Goal: Navigation & Orientation: Find specific page/section

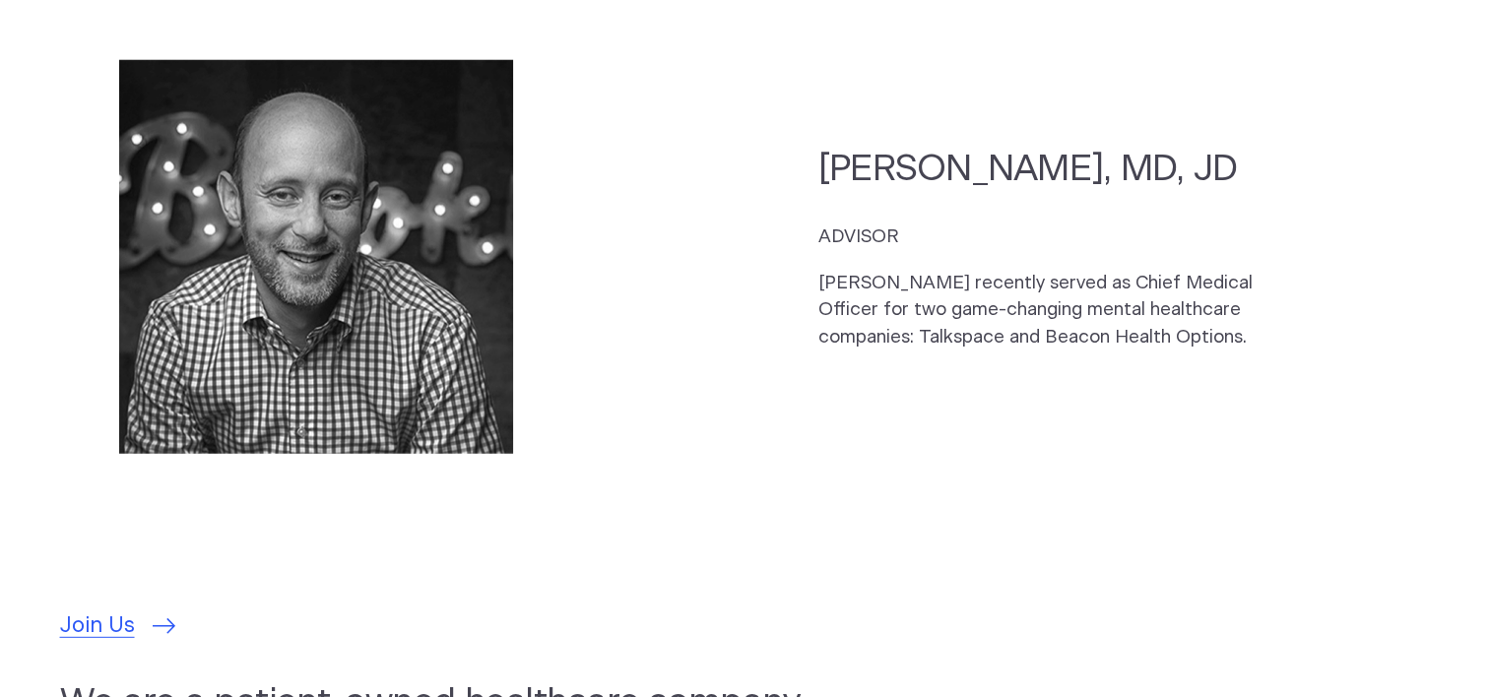
scroll to position [5423, 0]
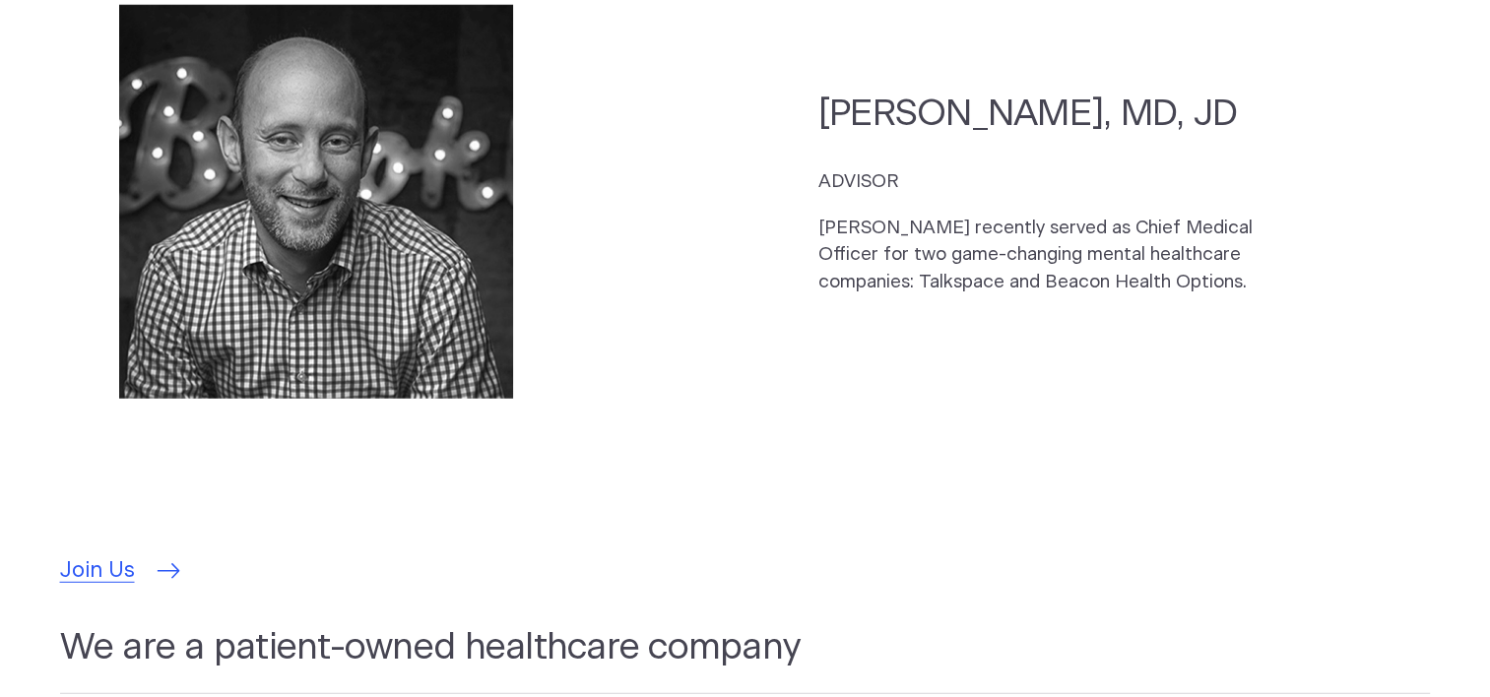
click at [91, 555] on span "Join Us" at bounding box center [97, 571] width 75 height 32
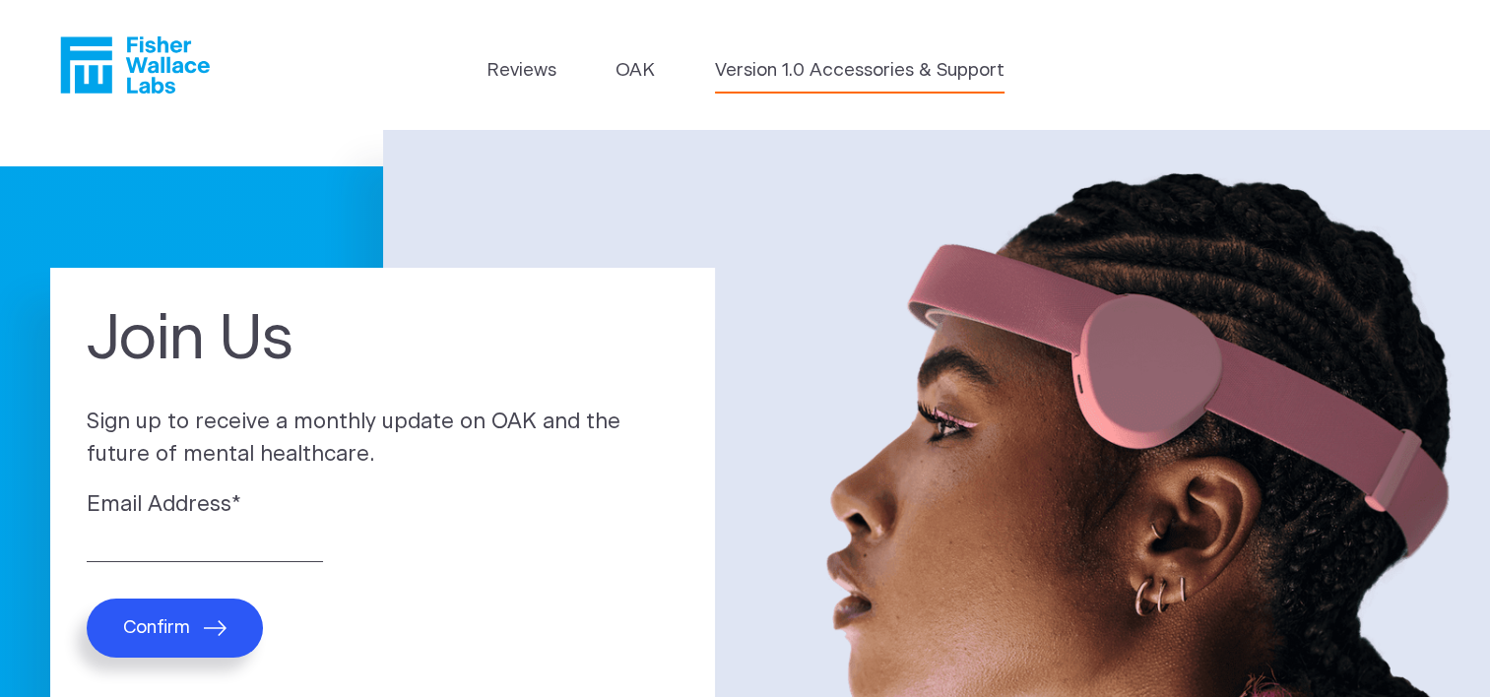
click at [796, 75] on link "Version 1.0 Accessories & Support" at bounding box center [859, 71] width 289 height 28
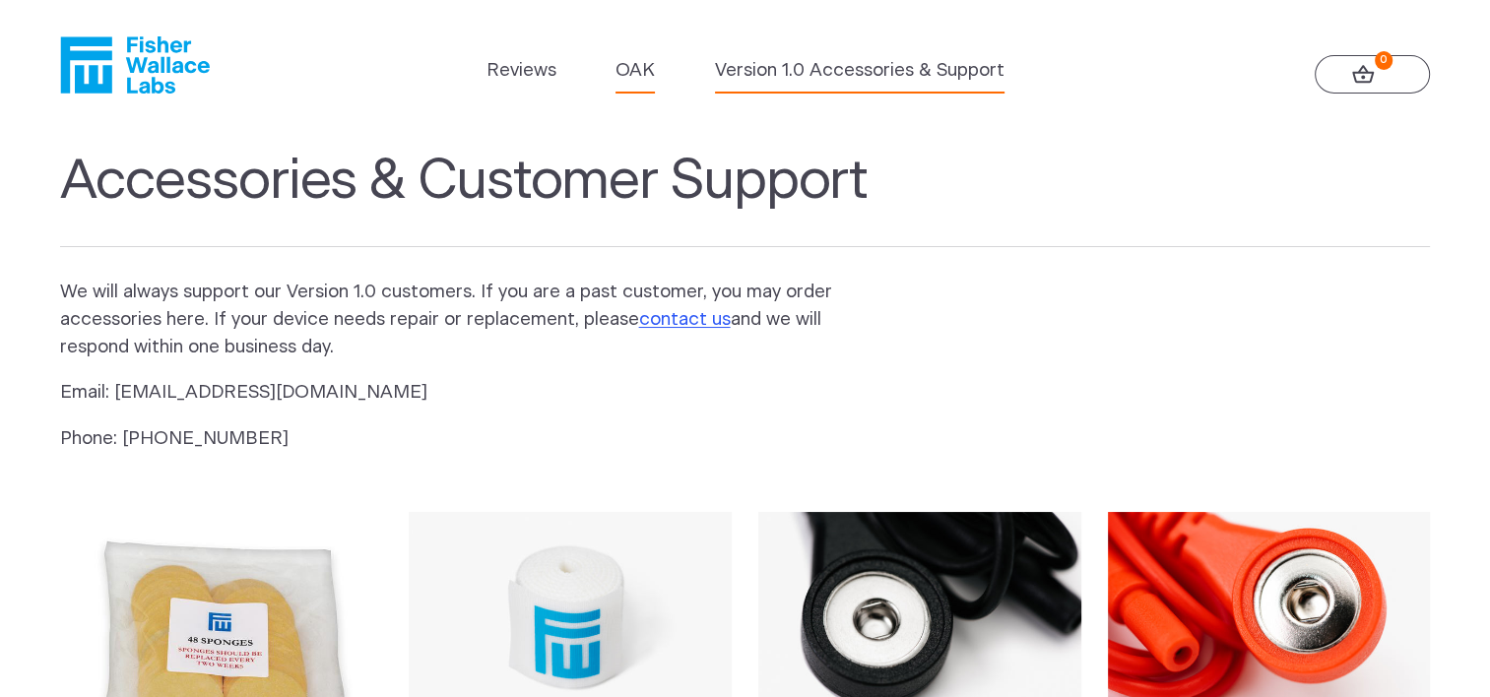
click at [626, 71] on link "OAK" at bounding box center [634, 71] width 39 height 28
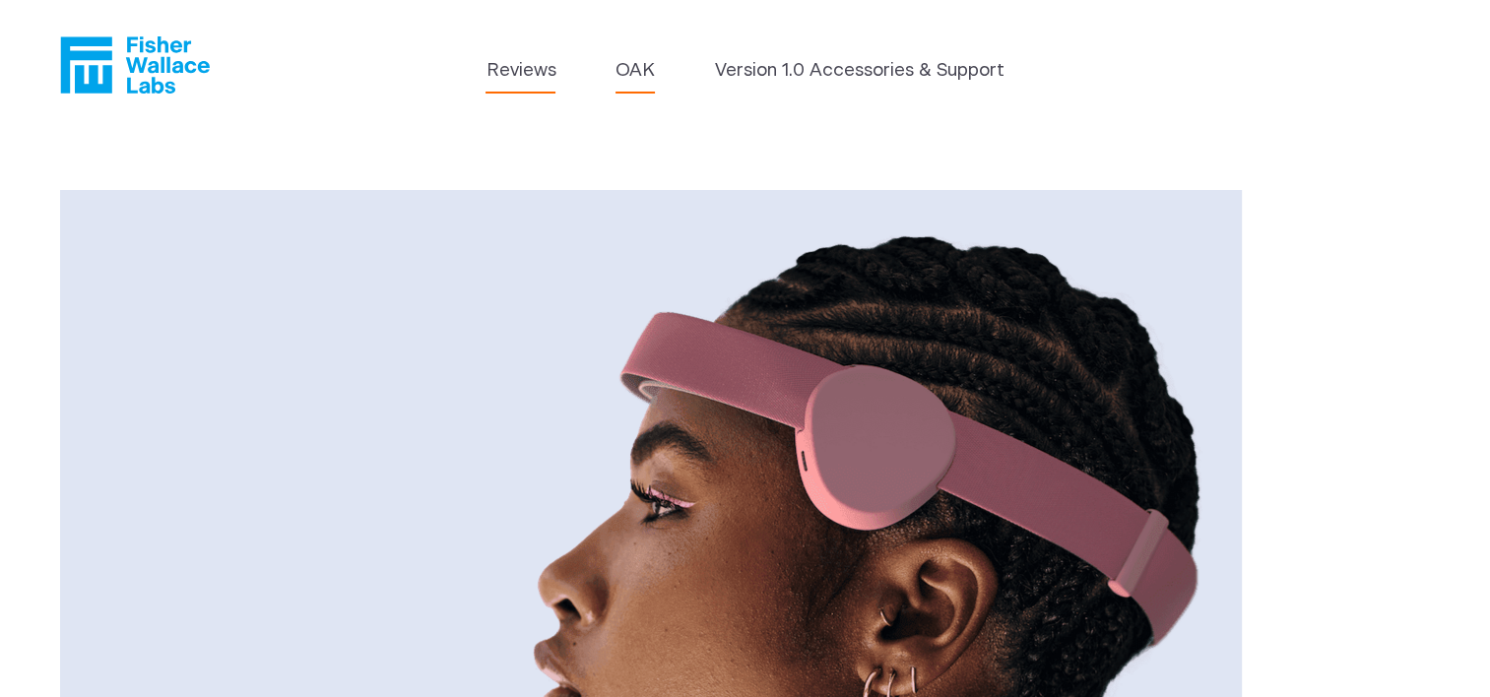
click at [529, 73] on link "Reviews" at bounding box center [520, 71] width 70 height 28
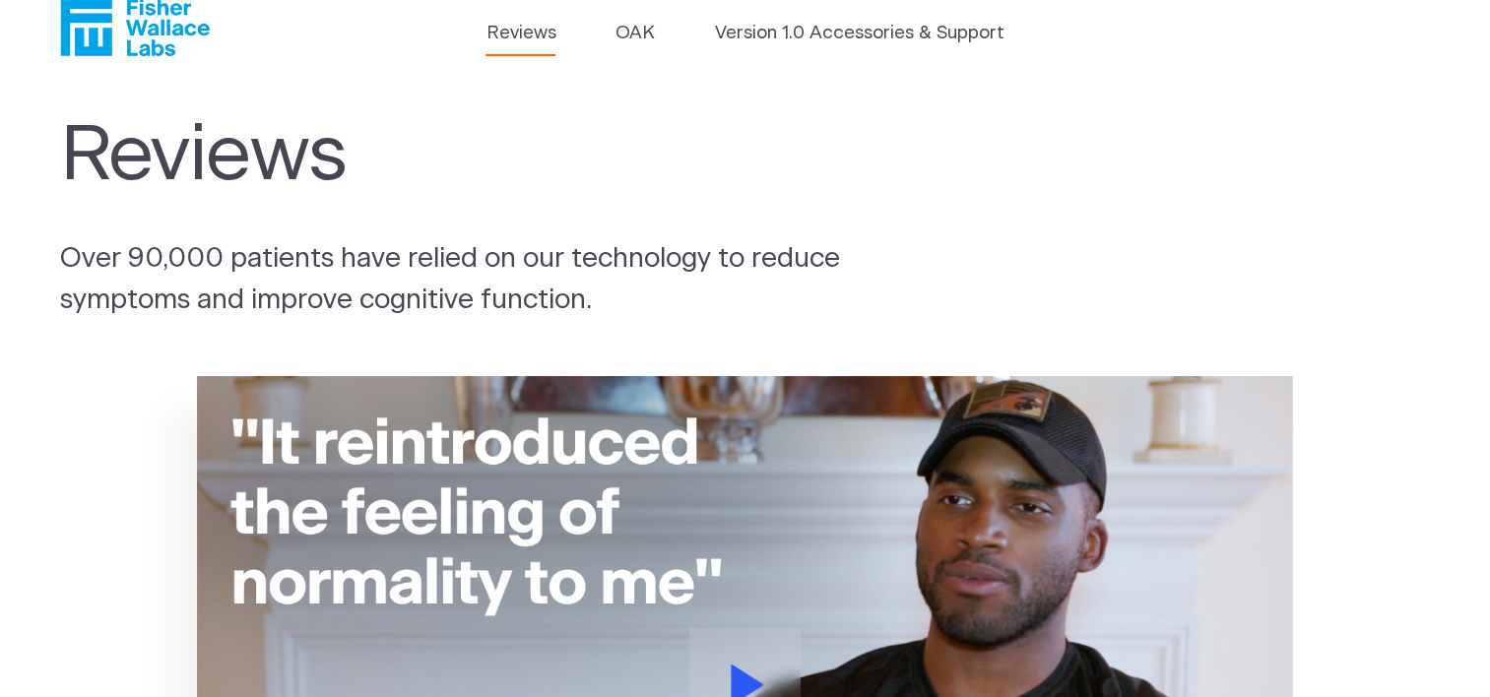
scroll to position [21, 0]
